Goal: Task Accomplishment & Management: Manage account settings

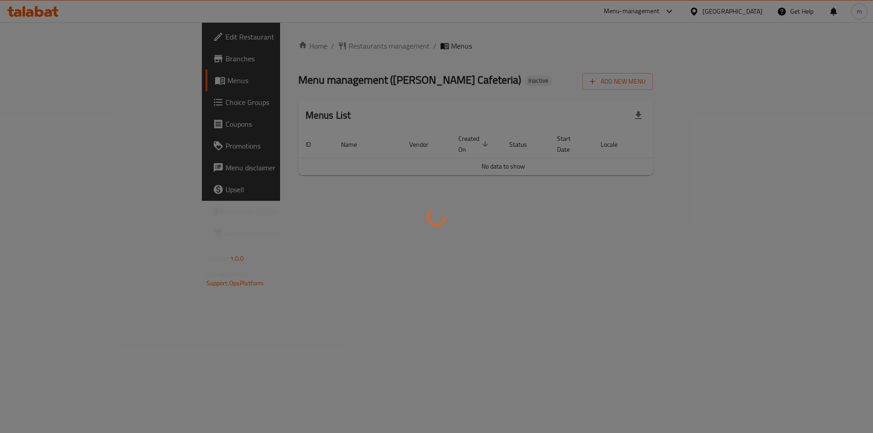
click at [840, 161] on div at bounding box center [436, 216] width 873 height 433
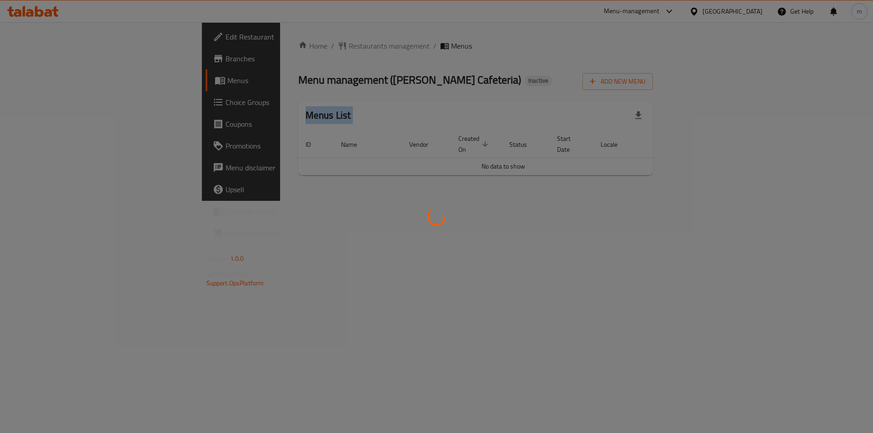
click at [840, 161] on div at bounding box center [436, 216] width 873 height 433
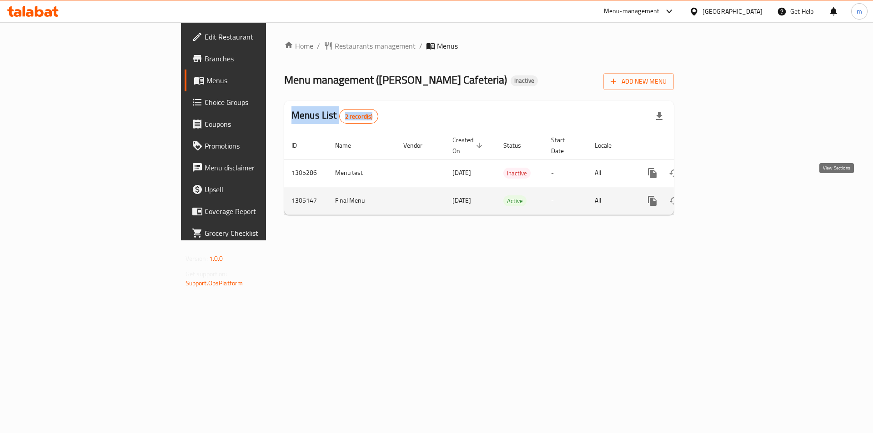
click at [729, 190] on link "enhanced table" at bounding box center [718, 201] width 22 height 22
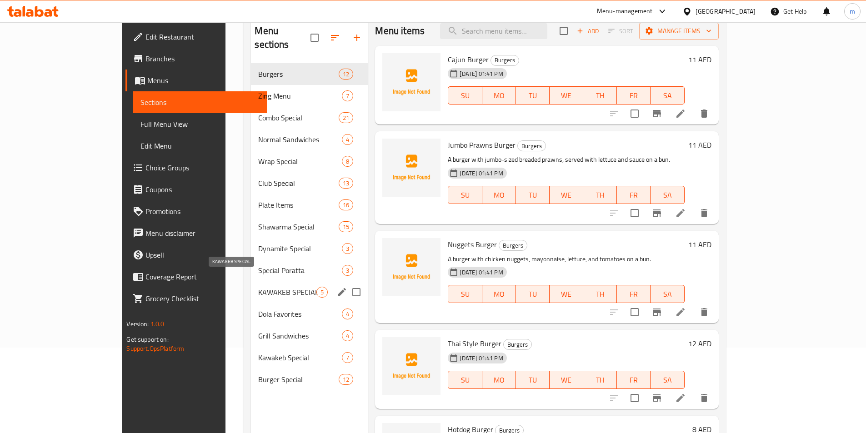
scroll to position [127, 0]
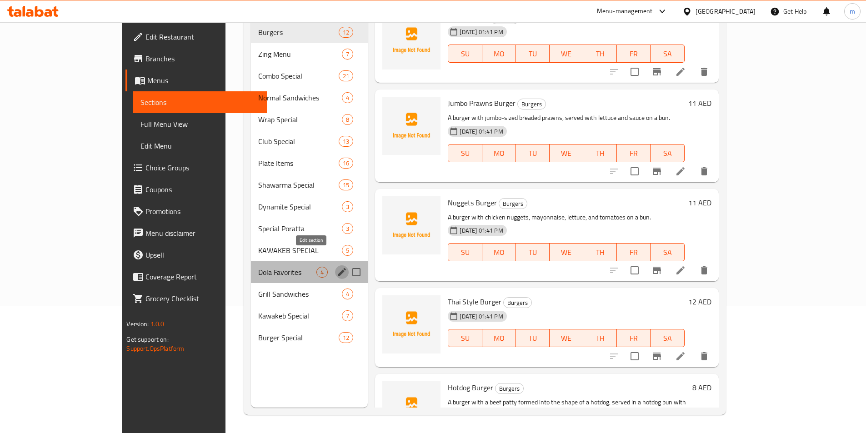
click at [337, 267] on icon "edit" at bounding box center [342, 272] width 11 height 11
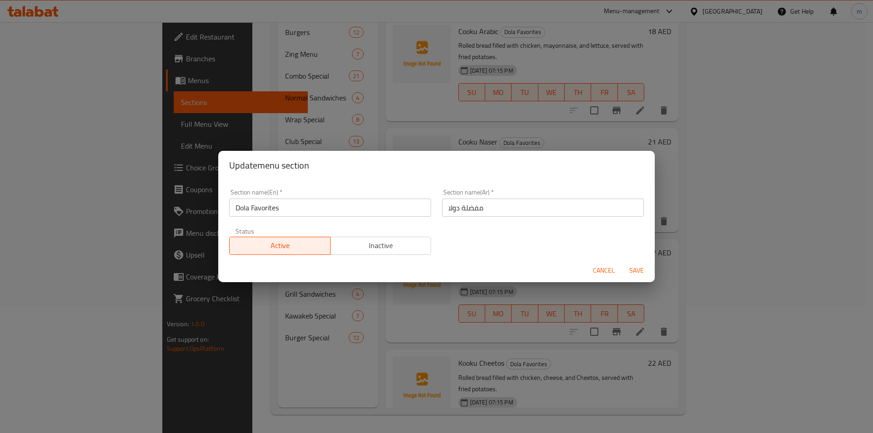
click at [312, 208] on input "Dola Favorites" at bounding box center [330, 208] width 202 height 18
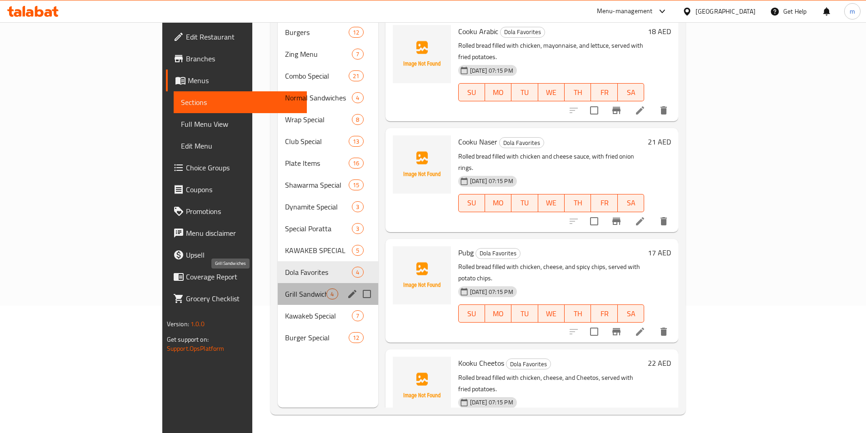
click at [285, 289] on span "Grill Sandwiches" at bounding box center [305, 294] width 41 height 11
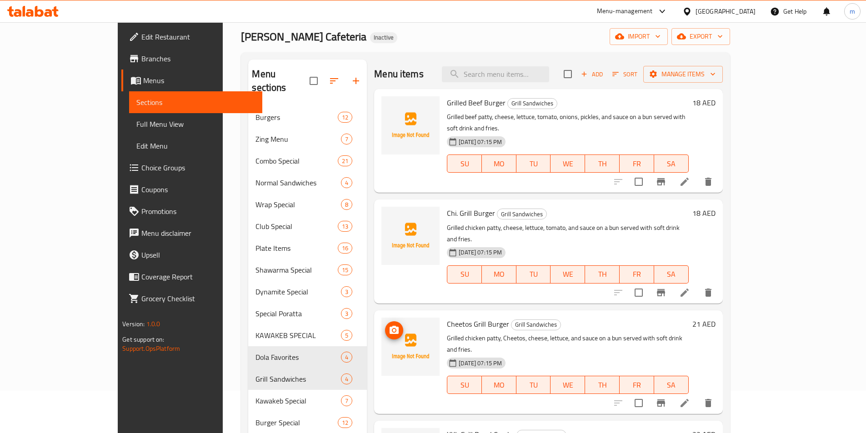
scroll to position [127, 0]
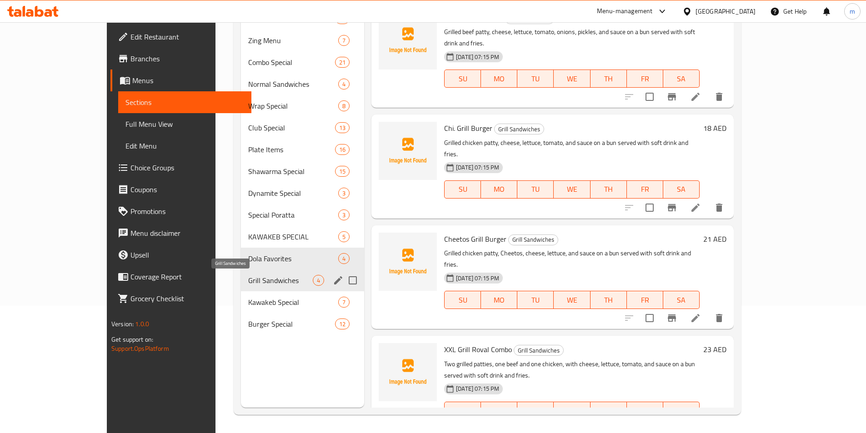
click at [248, 281] on span "Grill Sandwiches" at bounding box center [280, 280] width 65 height 11
click at [333, 281] on icon "edit" at bounding box center [338, 280] width 11 height 11
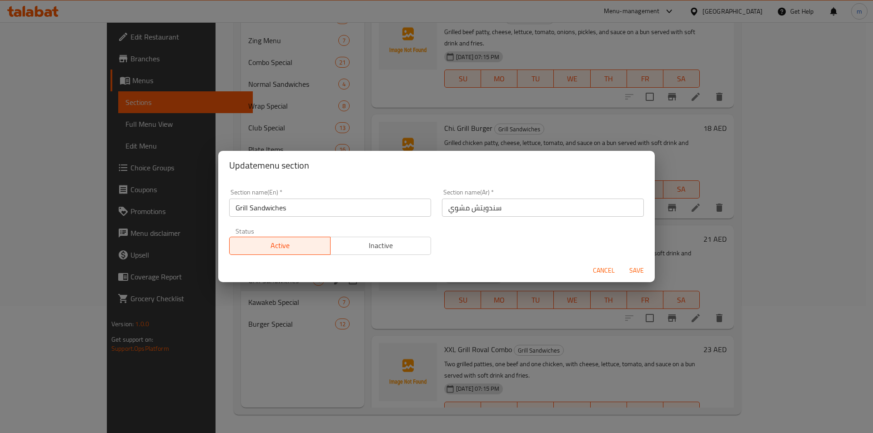
click at [288, 297] on div "Update menu section Section name(En)   * Grill Sandwiches Section name(En) * Se…" at bounding box center [436, 216] width 873 height 433
click at [227, 300] on div "Update menu section Section name(En)   * Grill Sandwiches Section name(En) * Se…" at bounding box center [436, 216] width 873 height 433
click at [598, 274] on span "Cancel" at bounding box center [604, 270] width 22 height 11
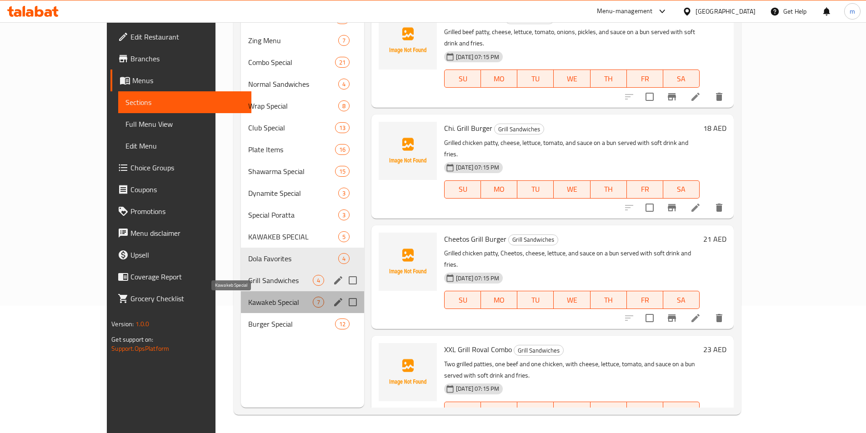
click at [250, 307] on span "Kawakeb Special" at bounding box center [280, 302] width 65 height 11
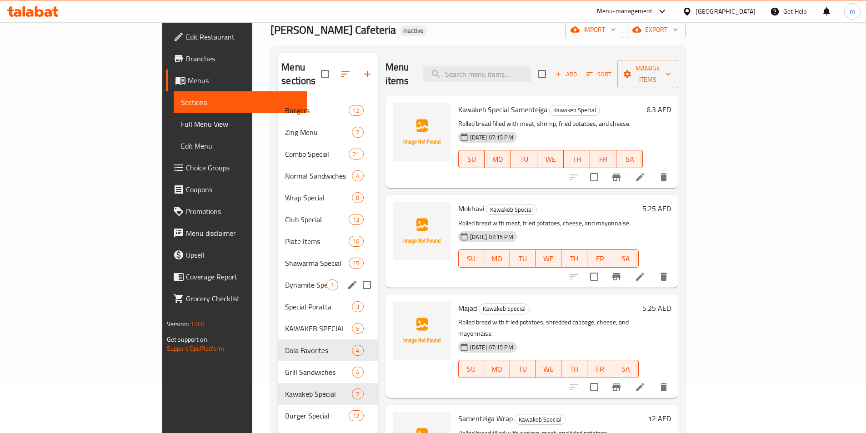
scroll to position [127, 0]
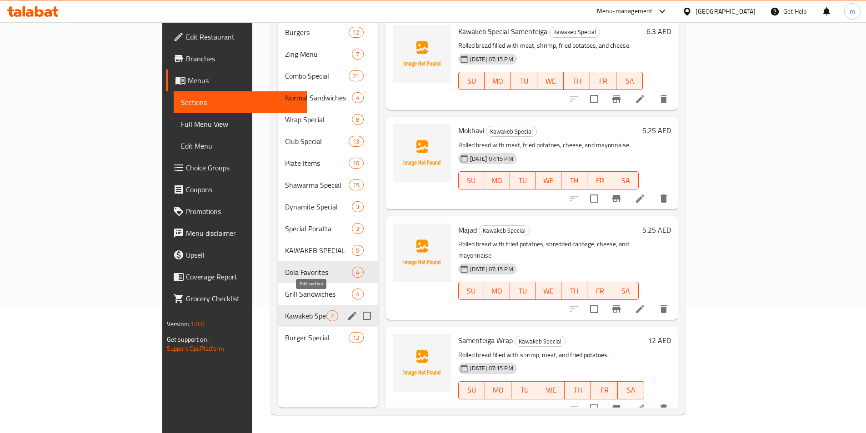
click at [348, 312] on icon "edit" at bounding box center [352, 316] width 8 height 8
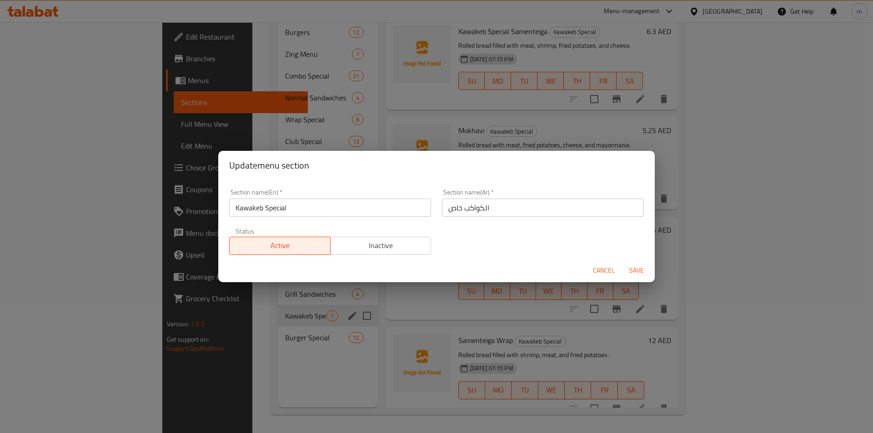
click at [242, 304] on div "Update menu section Section name(En)   * Kawakeb Special Section name(En) * Sec…" at bounding box center [436, 216] width 873 height 433
click at [241, 325] on div "Update menu section Section name(En)   * Kawakeb Special Section name(En) * Sec…" at bounding box center [436, 216] width 873 height 433
click at [288, 324] on div "Update menu section Section name(En)   * Kawakeb Special Section name(En) * Sec…" at bounding box center [436, 216] width 873 height 433
click at [596, 270] on span "Cancel" at bounding box center [604, 270] width 22 height 11
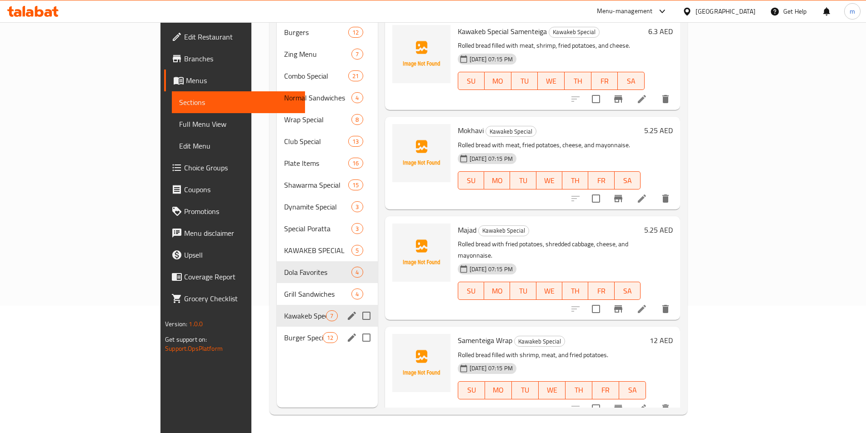
click at [347, 332] on icon "edit" at bounding box center [352, 337] width 11 height 11
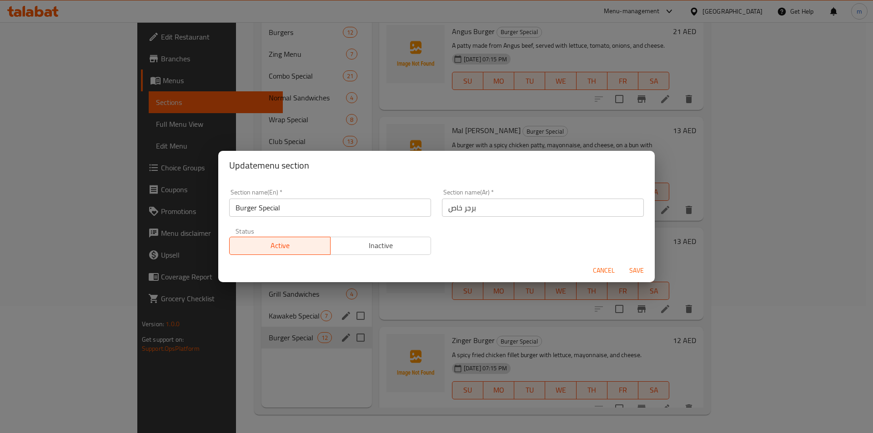
click at [160, 348] on div "Update menu section Section name(En)   * Burger Special Section name(En) * Sect…" at bounding box center [436, 216] width 873 height 433
